Goal: Communication & Community: Share content

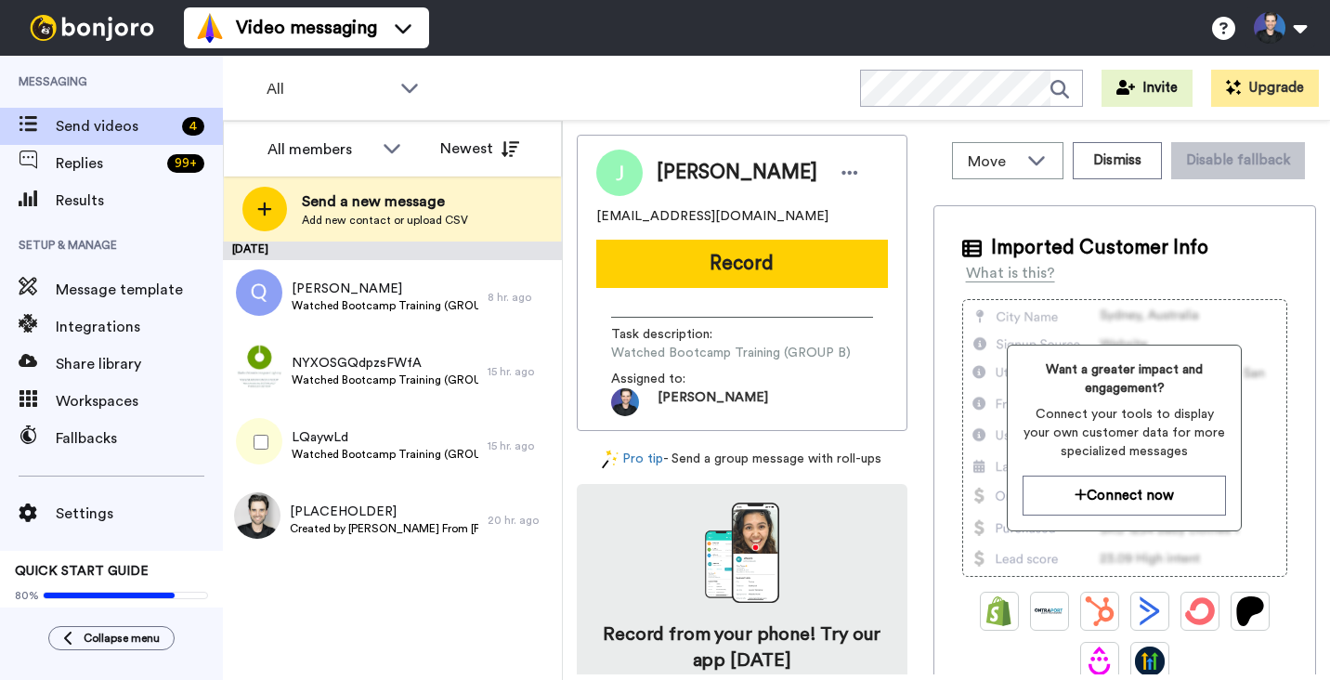
click at [399, 435] on span "LQaywLd" at bounding box center [385, 437] width 187 height 19
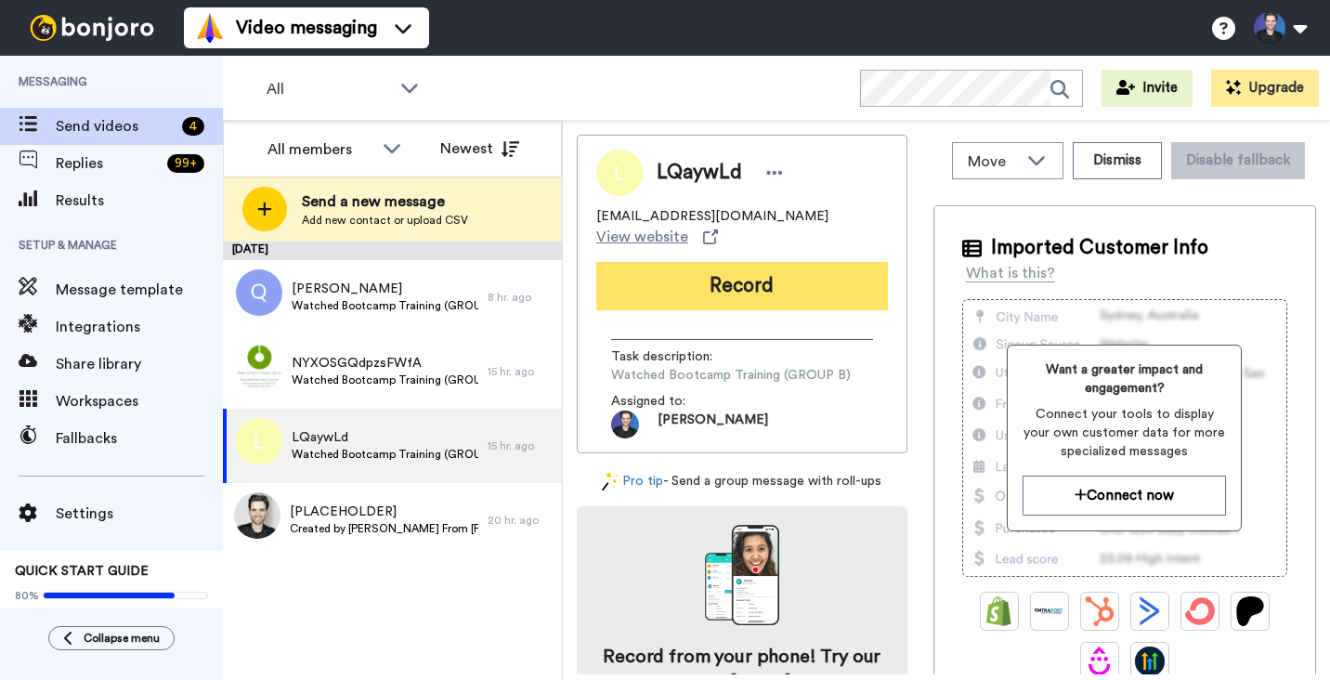
click at [710, 292] on button "Record" at bounding box center [742, 286] width 292 height 48
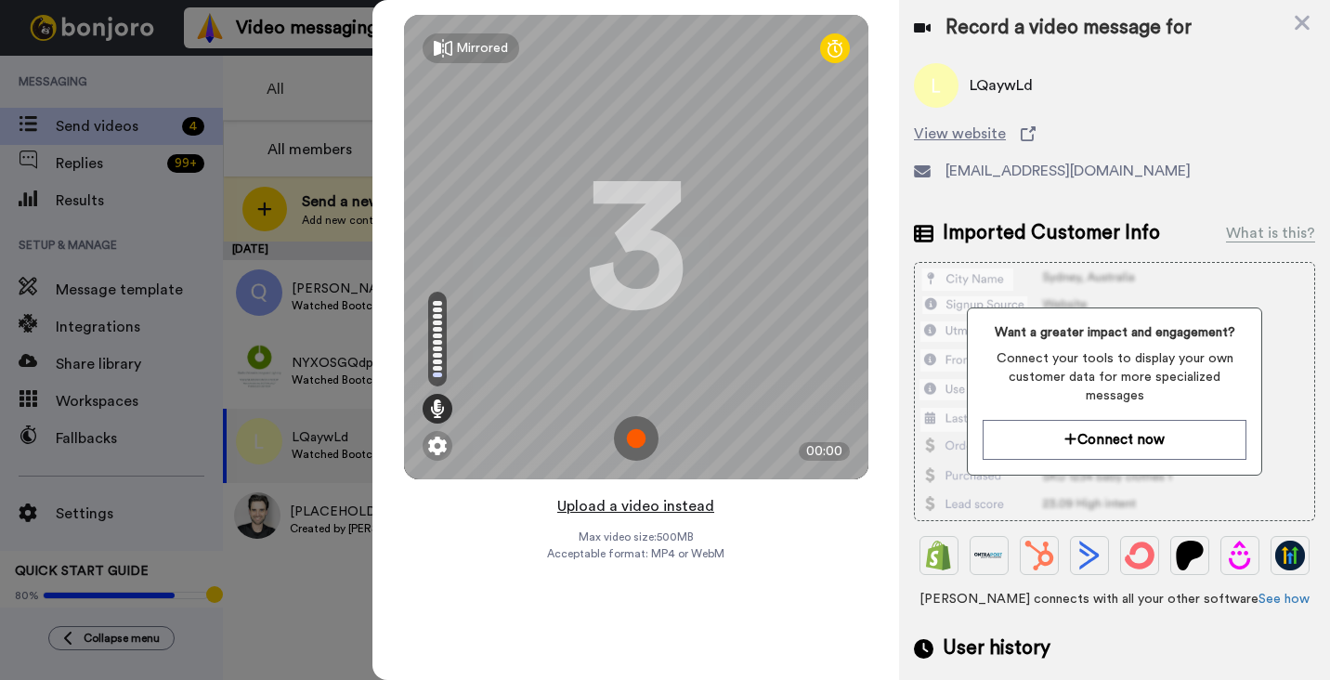
click at [677, 508] on button "Upload a video instead" at bounding box center [636, 506] width 168 height 24
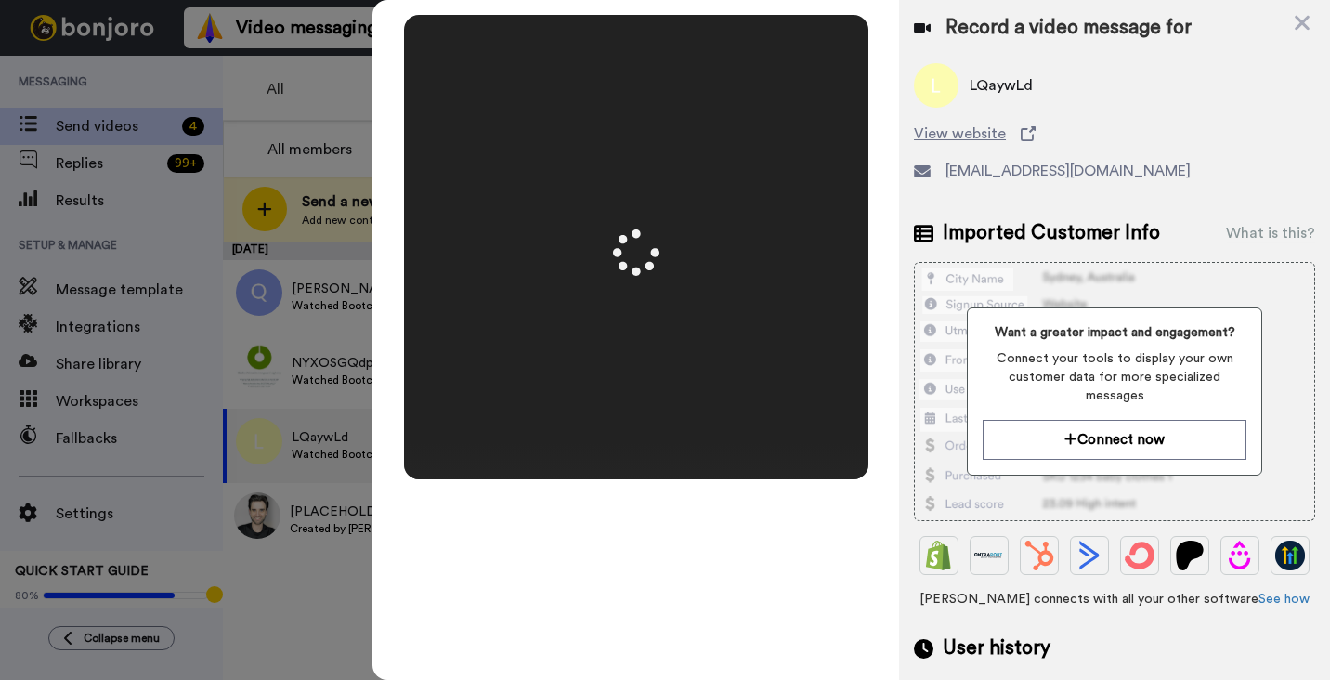
click at [881, 363] on div "Mirrored Redo 3 00:50" at bounding box center [636, 340] width 527 height 680
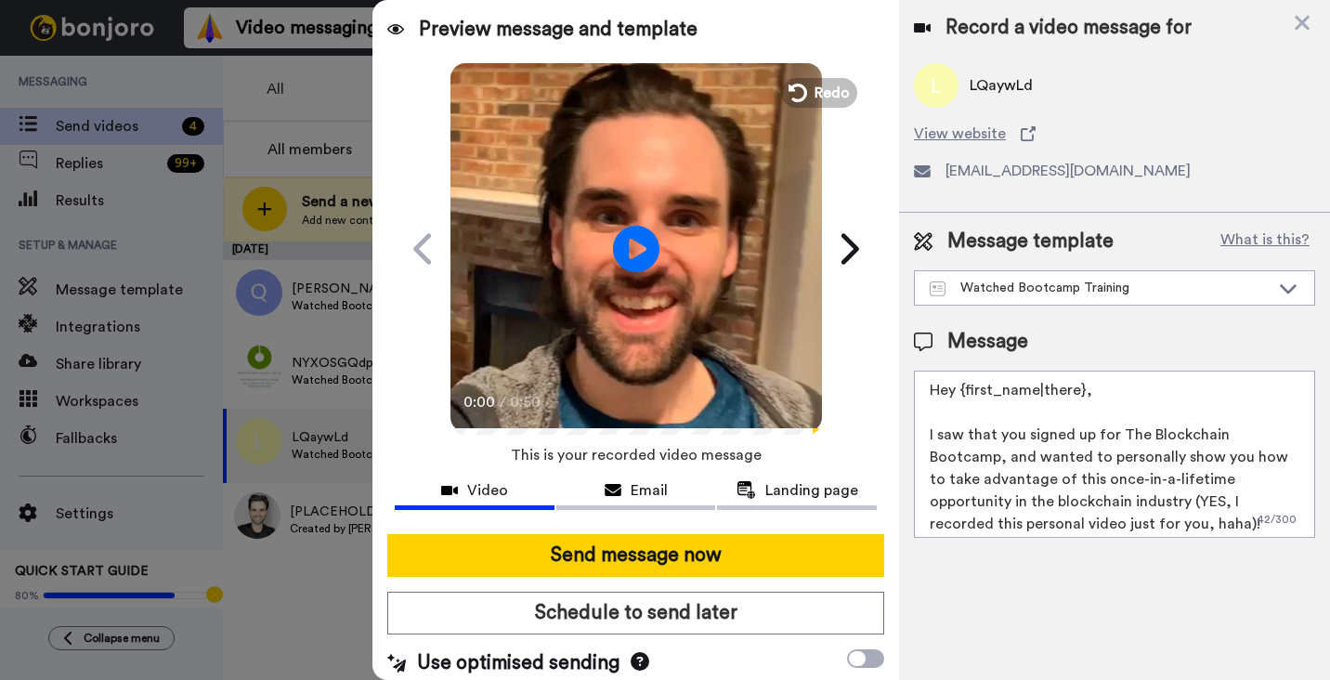
click at [698, 321] on video at bounding box center [637, 246] width 372 height 372
click at [680, 347] on video at bounding box center [637, 246] width 372 height 372
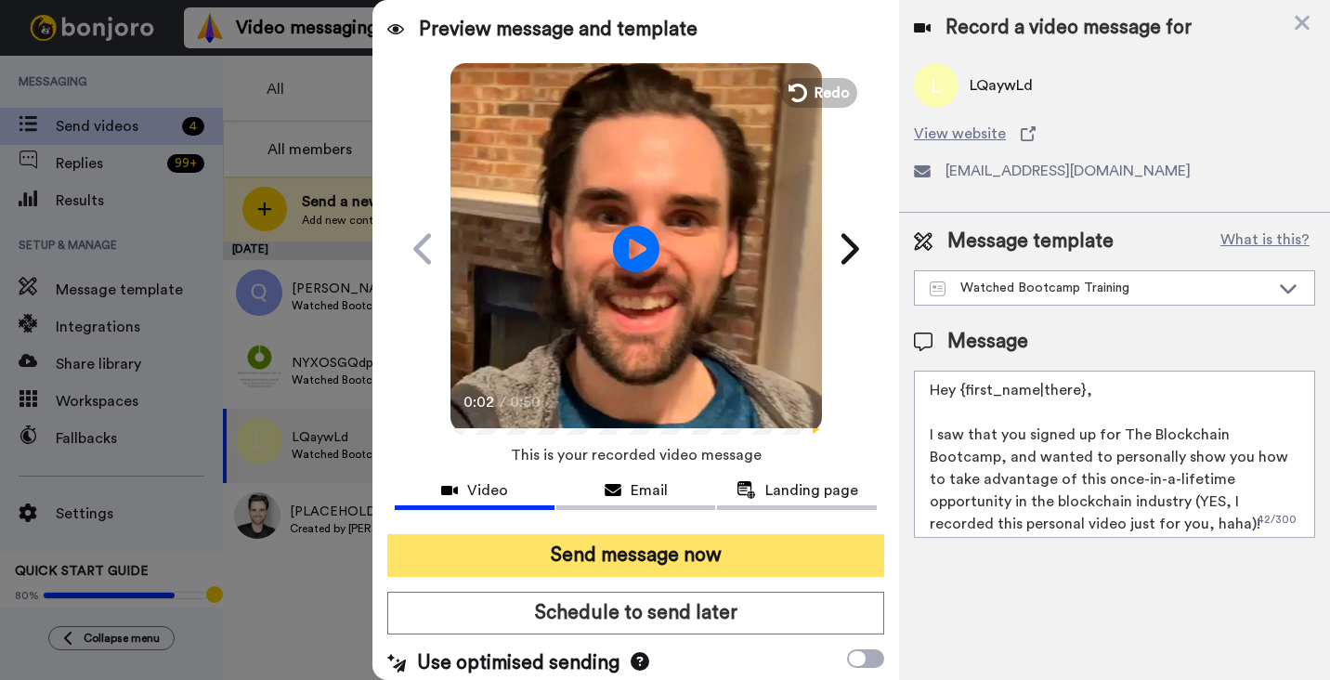
click at [694, 539] on button "Send message now" at bounding box center [635, 555] width 497 height 43
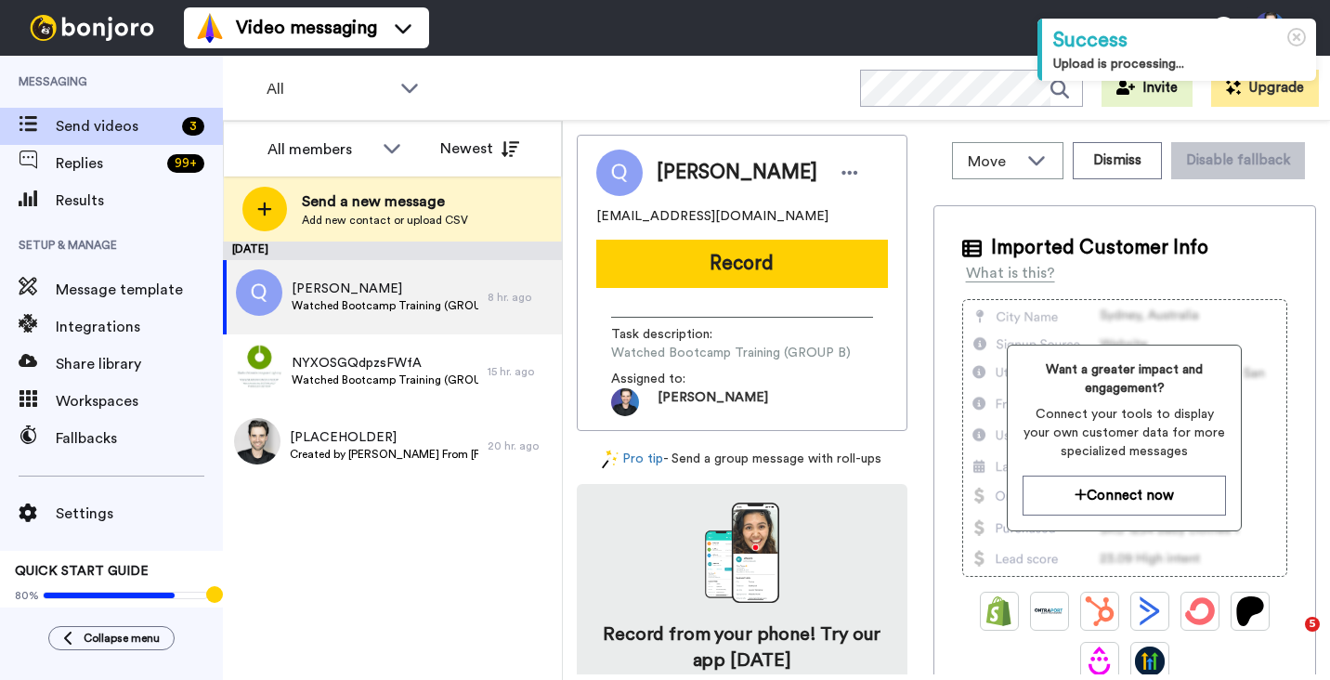
click at [406, 522] on div "September 9 Queni Kenneth Watched Bootcamp Training (GROUP B) 8 hr. ago NYXOSGQ…" at bounding box center [392, 461] width 339 height 438
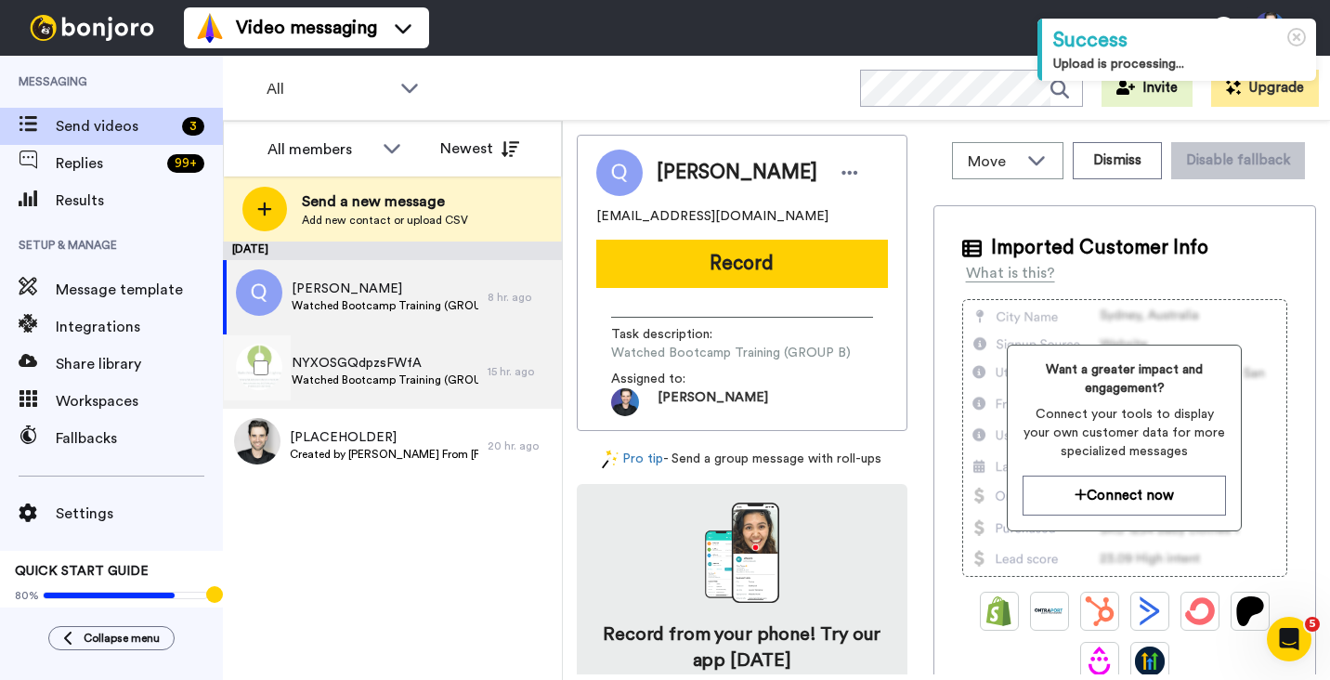
click at [444, 360] on span "NYXOSGQdpzsFWfA" at bounding box center [385, 363] width 187 height 19
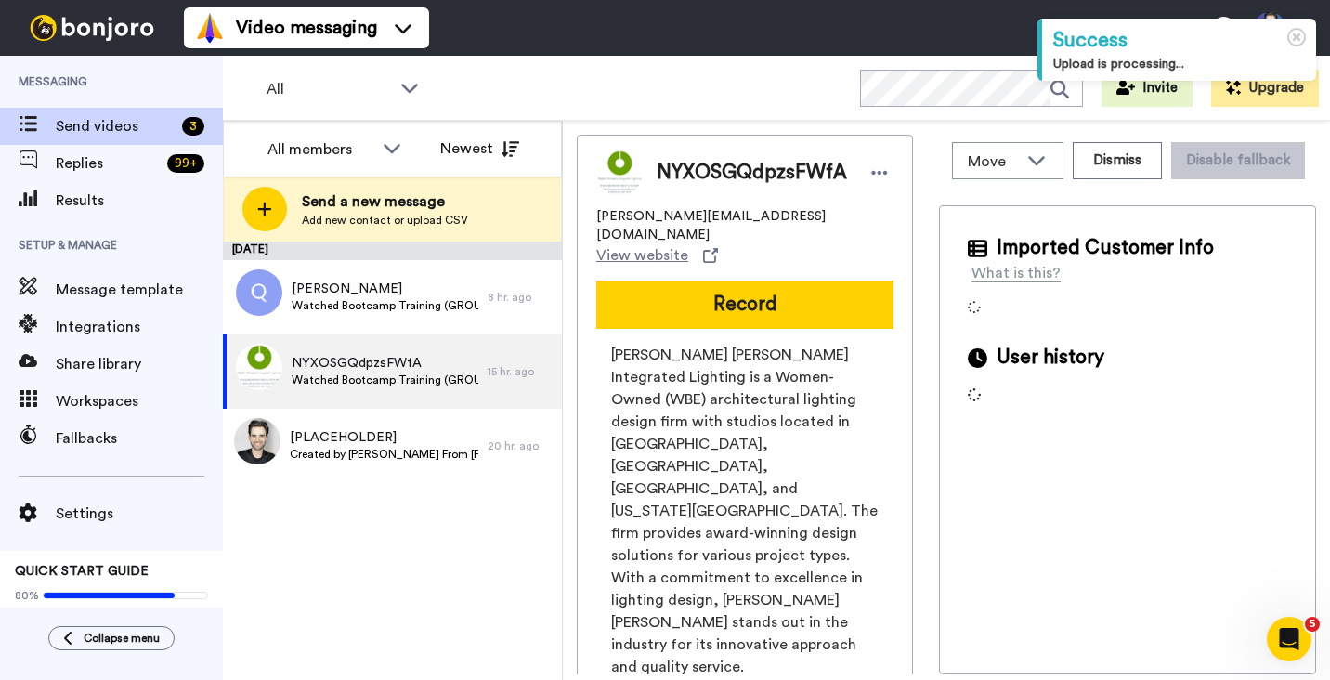
click at [563, 387] on div "Move WORKSPACES View all Default Bootcamp Onboarding Blockchain Mastery Univers…" at bounding box center [946, 400] width 767 height 559
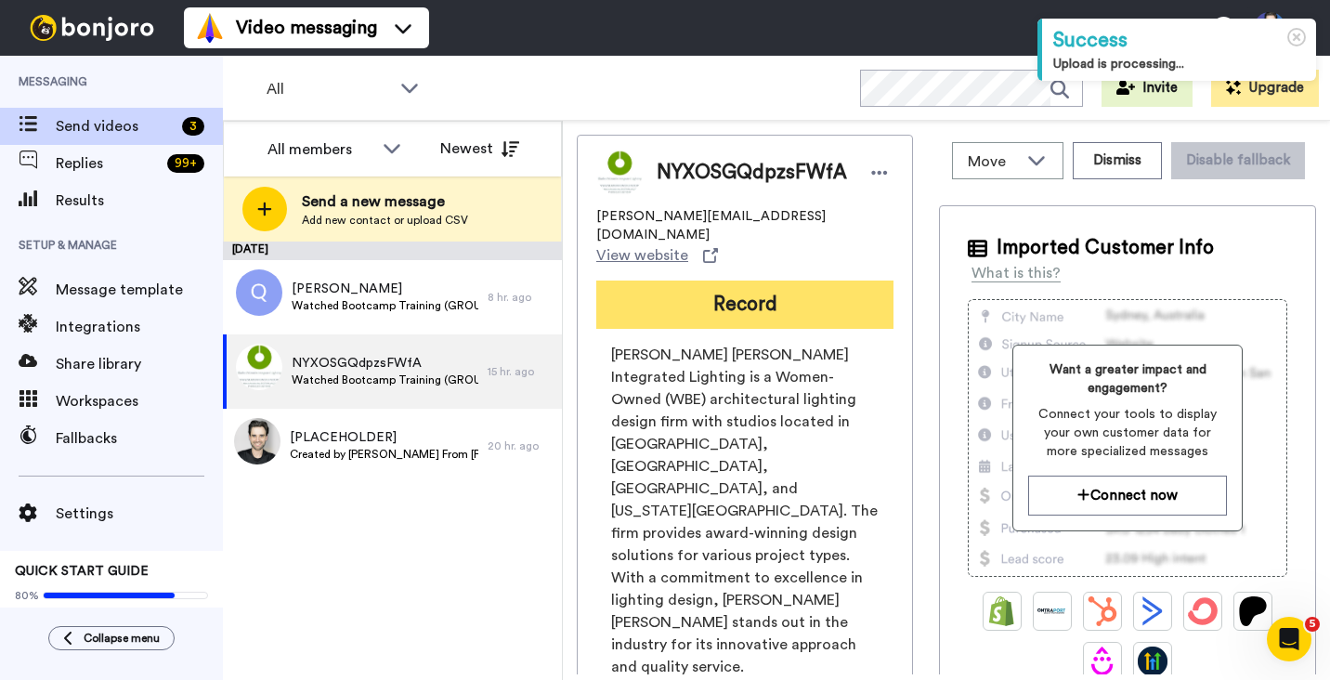
click at [720, 281] on button "Record" at bounding box center [744, 305] width 297 height 48
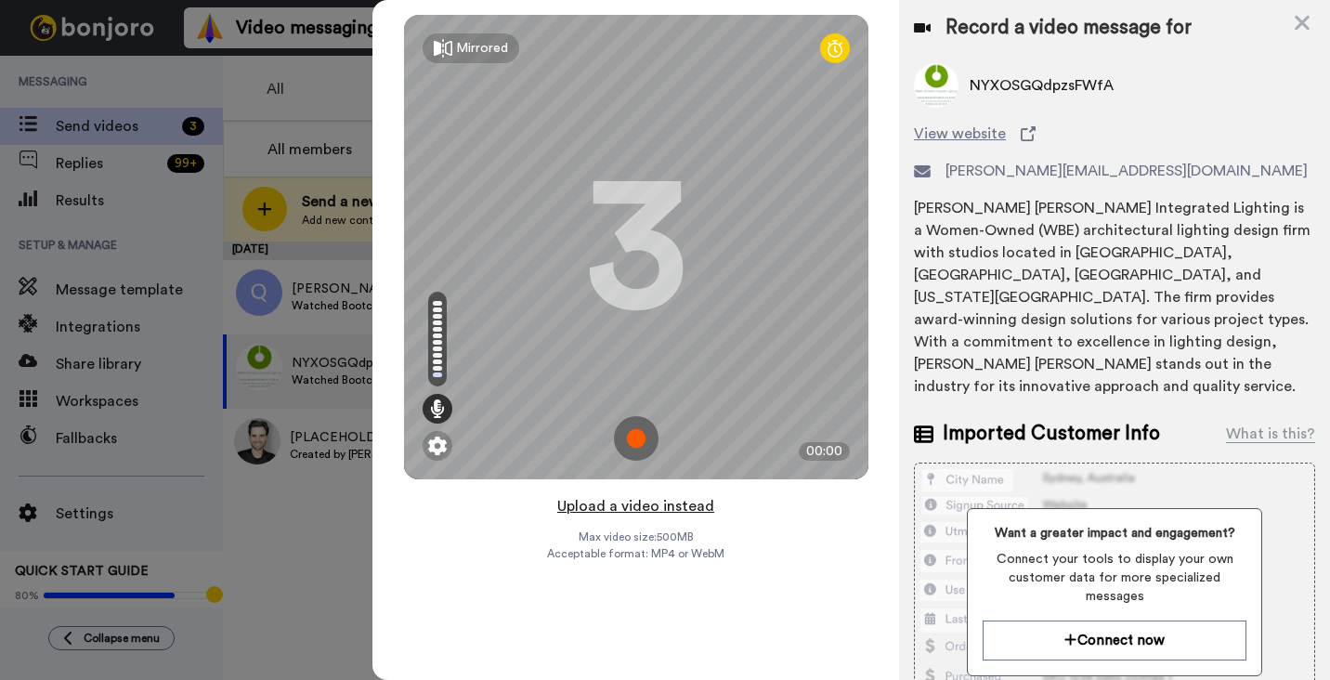
click at [674, 510] on button "Upload a video instead" at bounding box center [636, 506] width 168 height 24
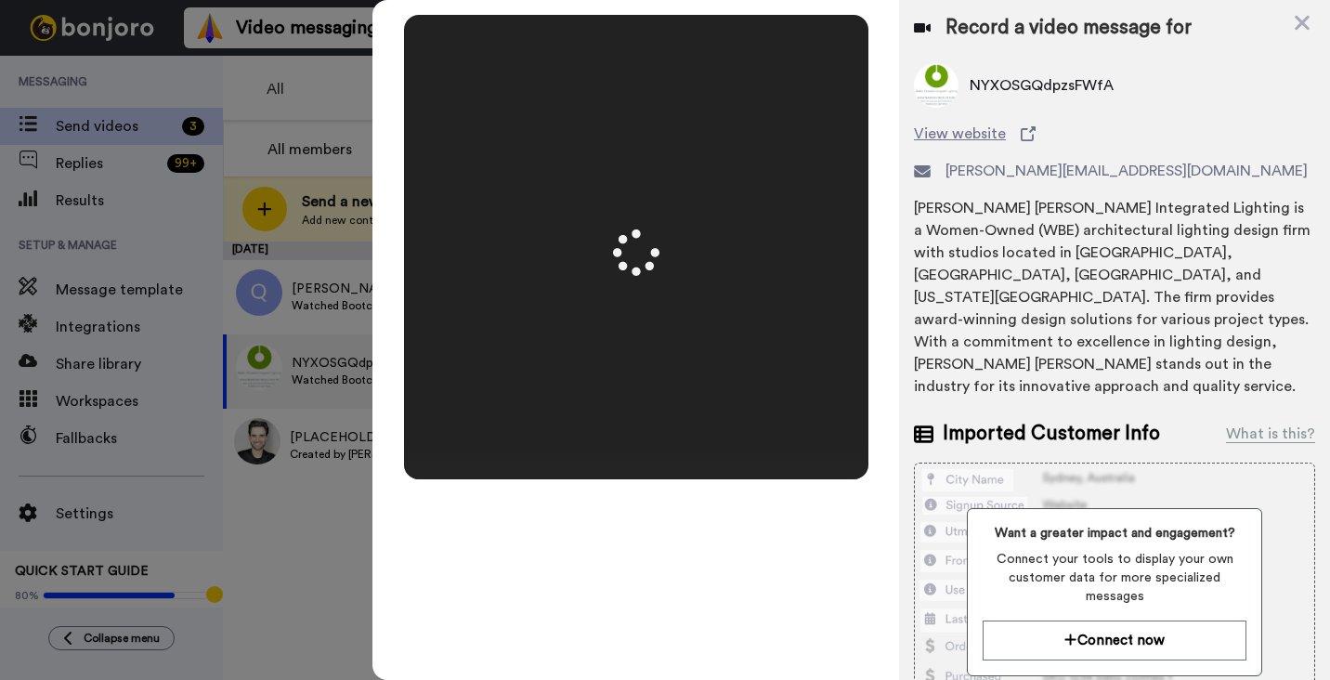
click at [891, 358] on div "Mirrored Redo 3 00:50" at bounding box center [636, 340] width 527 height 680
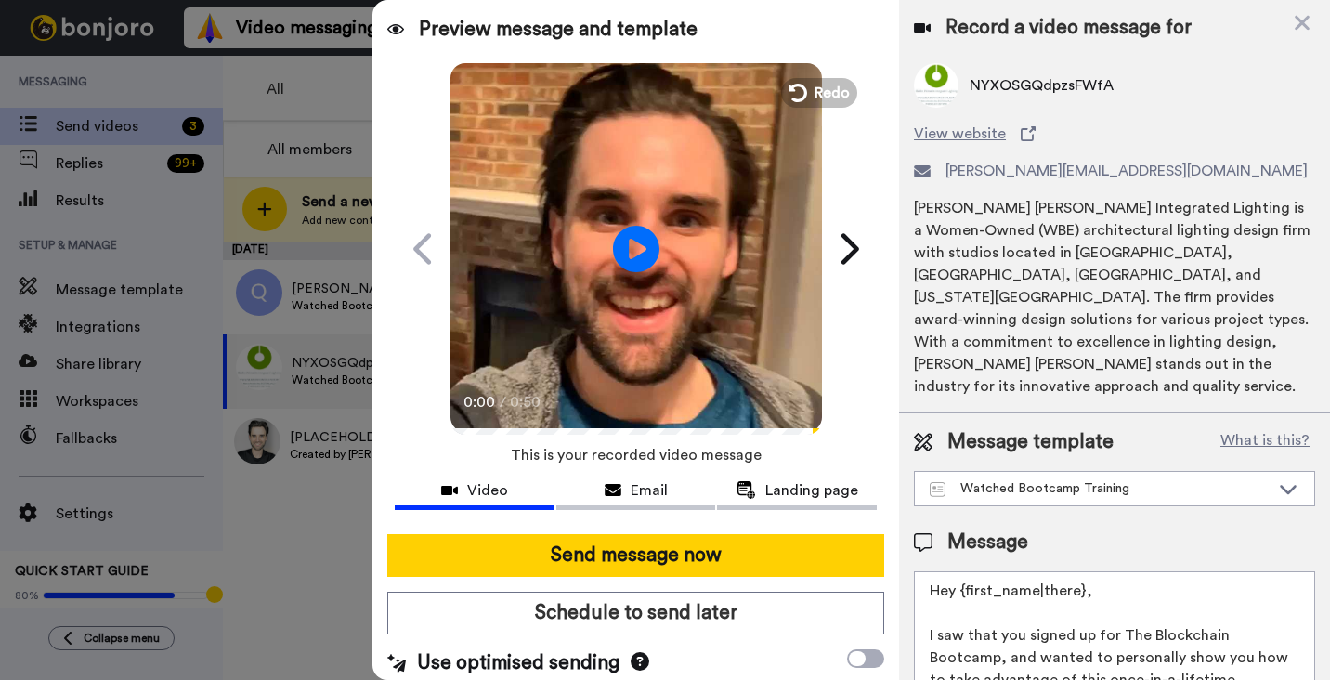
click at [679, 255] on video at bounding box center [637, 246] width 372 height 372
click at [630, 327] on video at bounding box center [637, 246] width 372 height 372
click at [613, 527] on div at bounding box center [636, 526] width 482 height 15
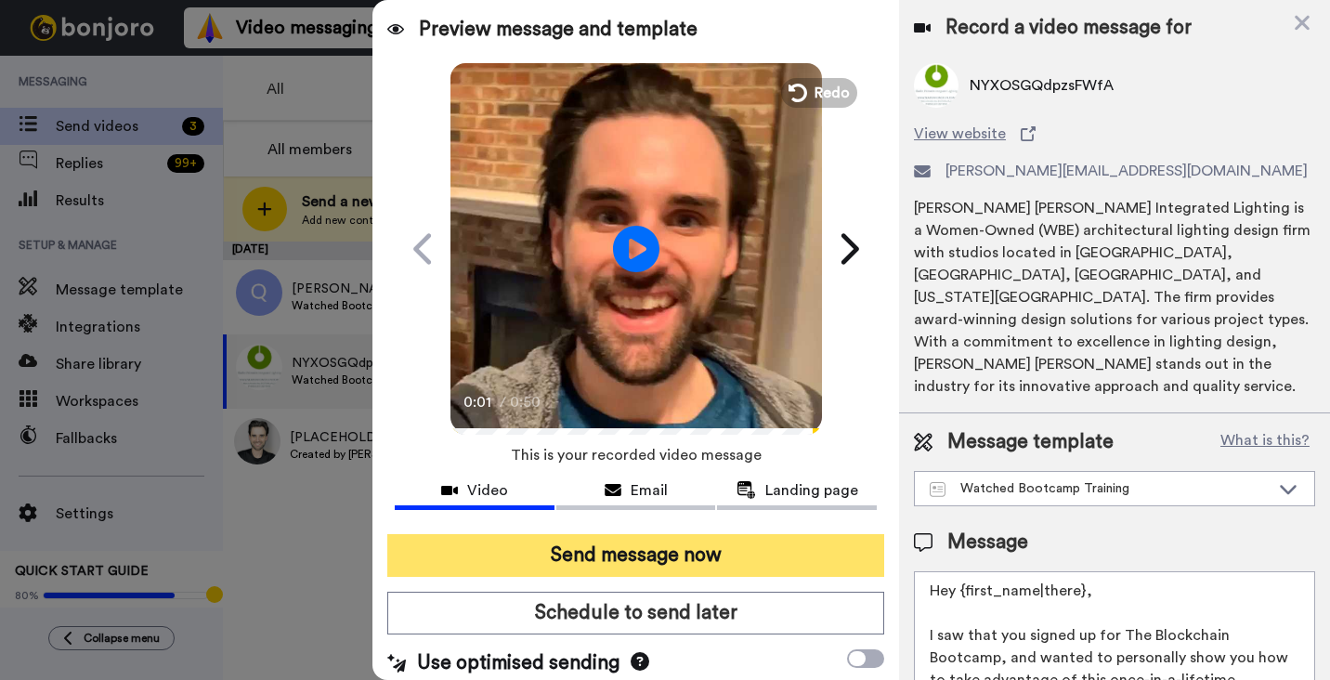
click at [624, 547] on button "Send message now" at bounding box center [635, 555] width 497 height 43
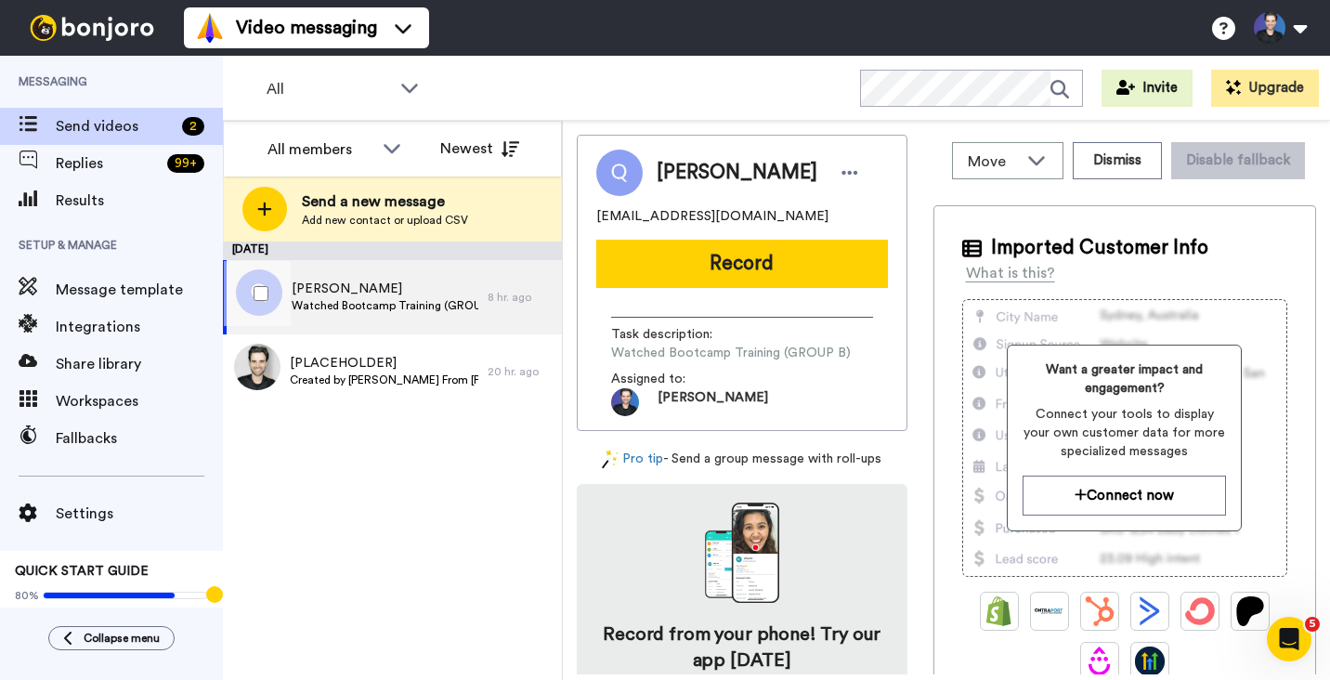
click at [517, 283] on div "Queni Kenneth Watched Bootcamp Training (GROUP B) 8 hr. ago" at bounding box center [392, 297] width 339 height 74
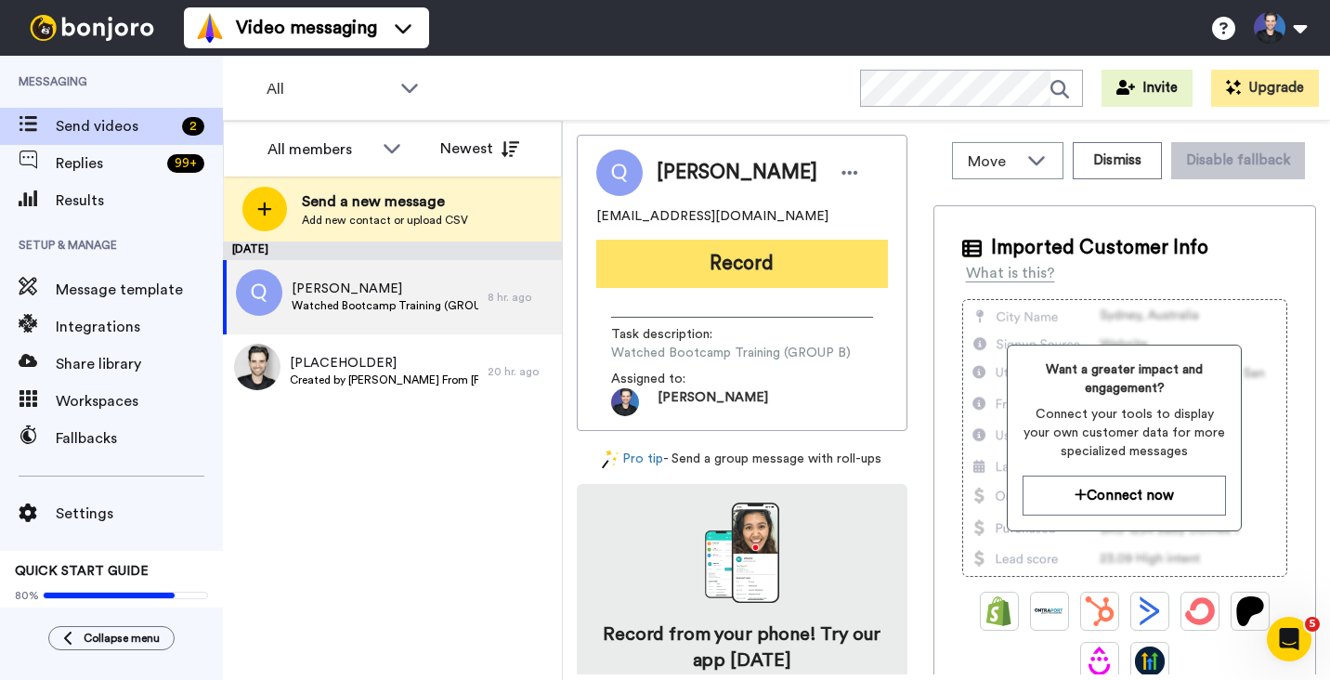
click at [732, 268] on button "Record" at bounding box center [742, 264] width 292 height 48
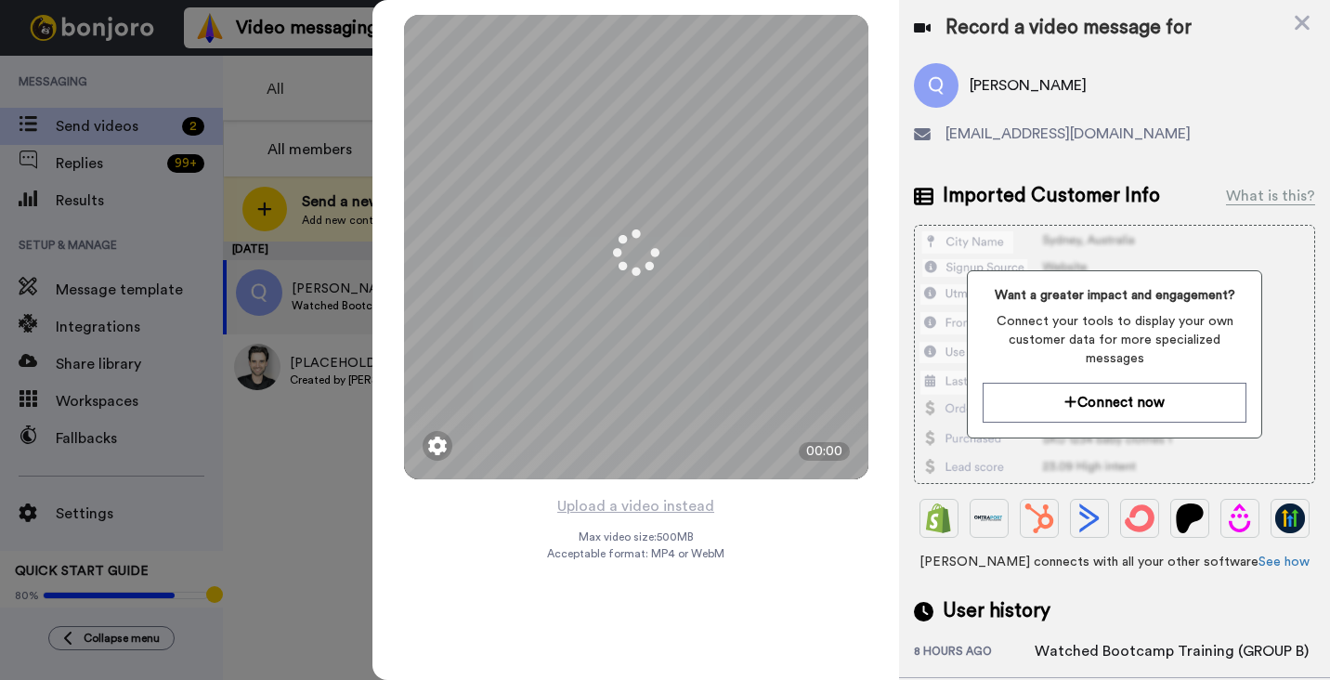
click at [815, 564] on div "Mirrored Redo 3 00:00 Upload a video instead Max video size: 500 MB Acceptable …" at bounding box center [636, 340] width 527 height 680
click at [664, 503] on button "Upload a video instead" at bounding box center [636, 506] width 168 height 24
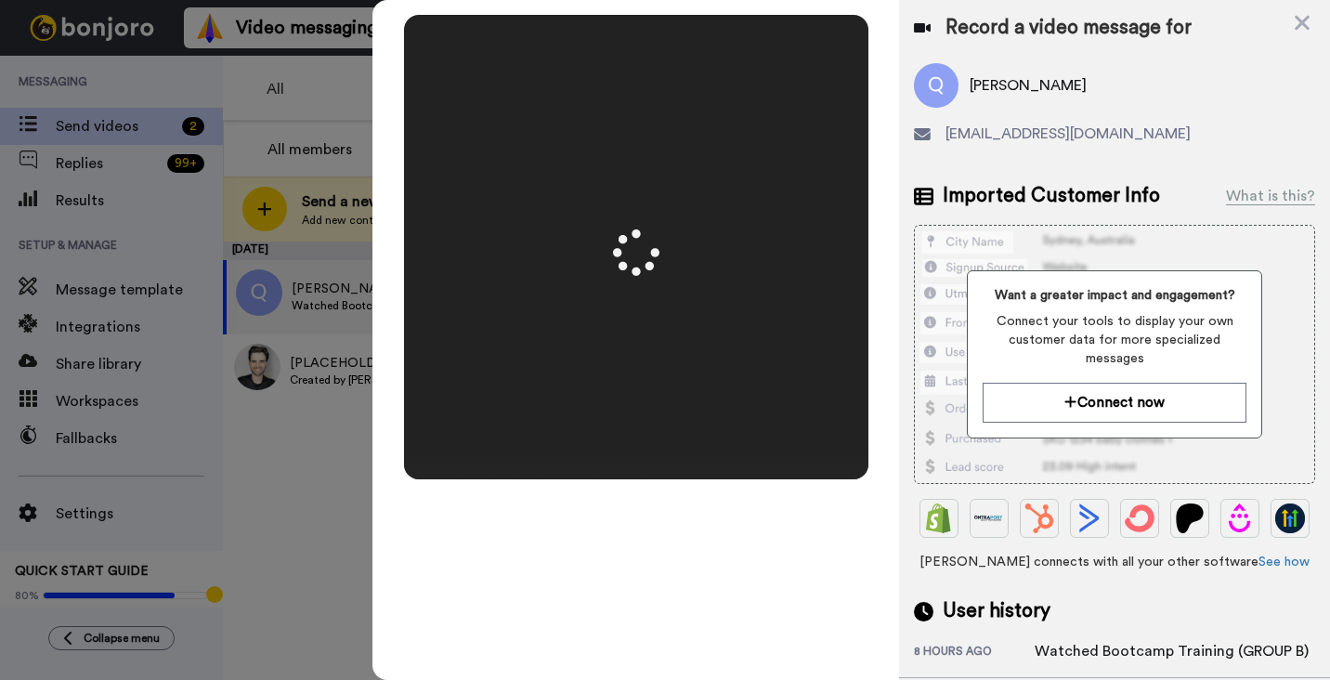
click at [884, 411] on div "Mirrored Redo 3 00:50" at bounding box center [636, 340] width 527 height 680
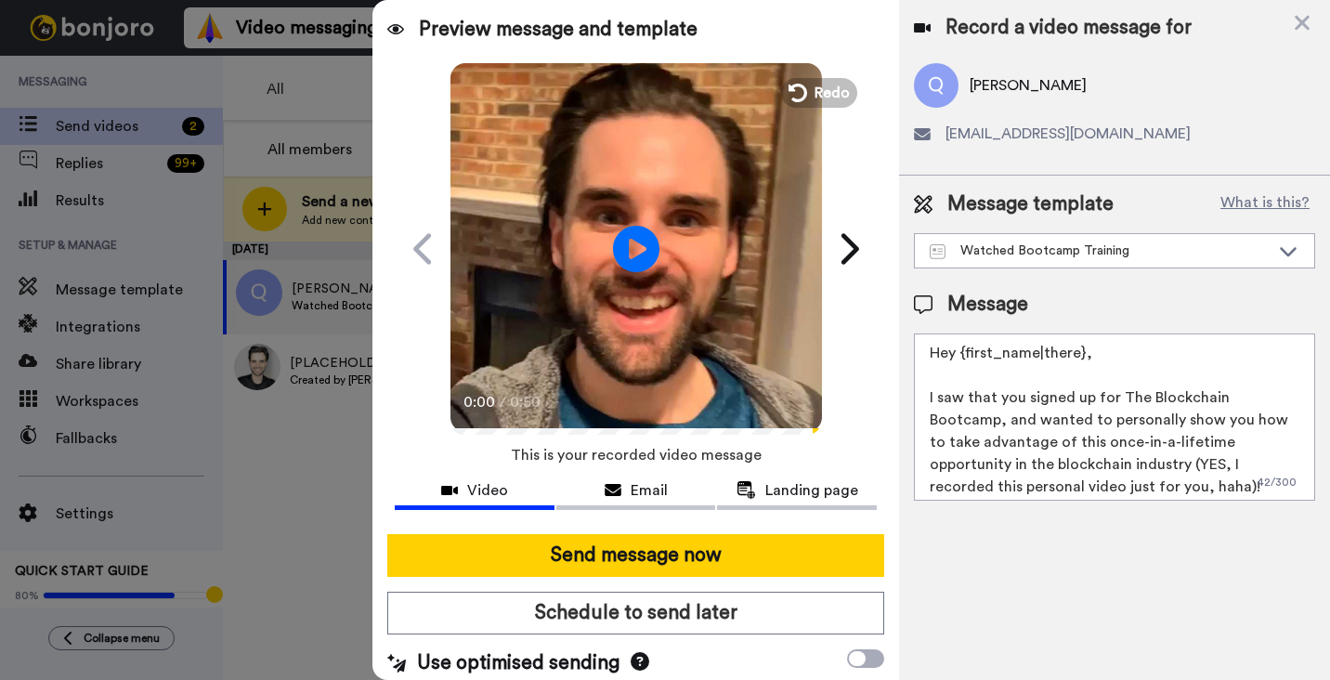
click at [693, 316] on video at bounding box center [637, 246] width 372 height 372
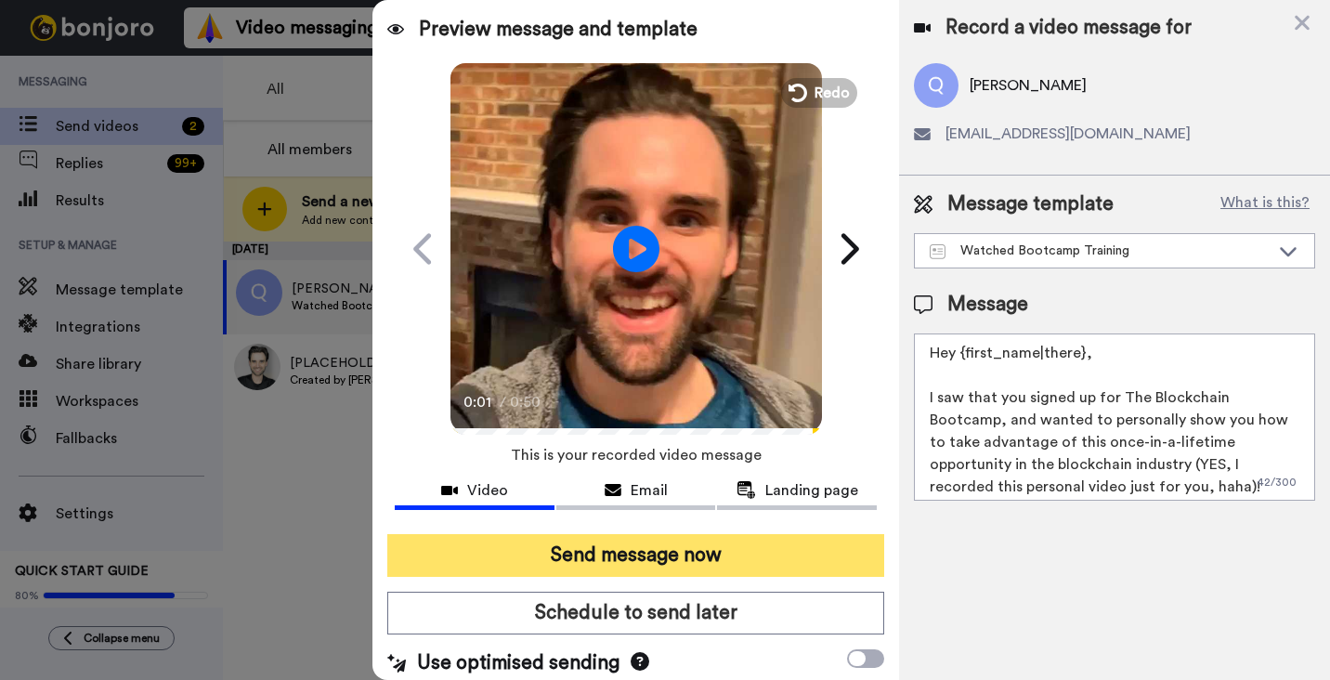
click at [713, 546] on button "Send message now" at bounding box center [635, 555] width 497 height 43
